Goal: Task Accomplishment & Management: Complete application form

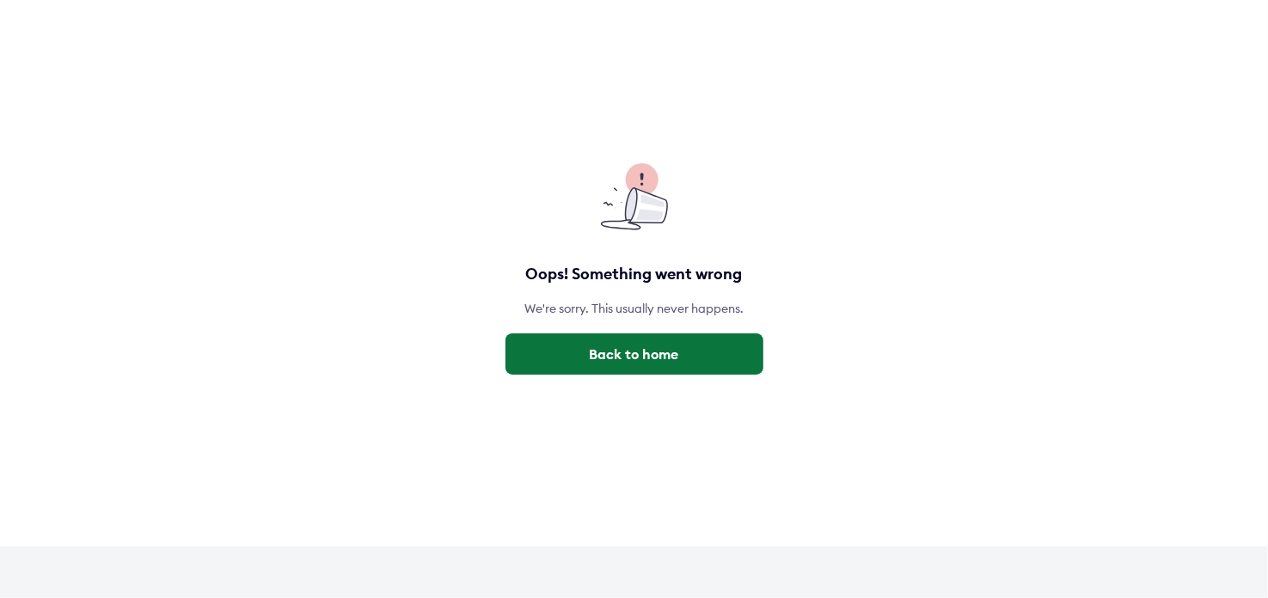
click at [641, 365] on button "Back to home" at bounding box center [635, 354] width 258 height 41
